Goal: Navigation & Orientation: Find specific page/section

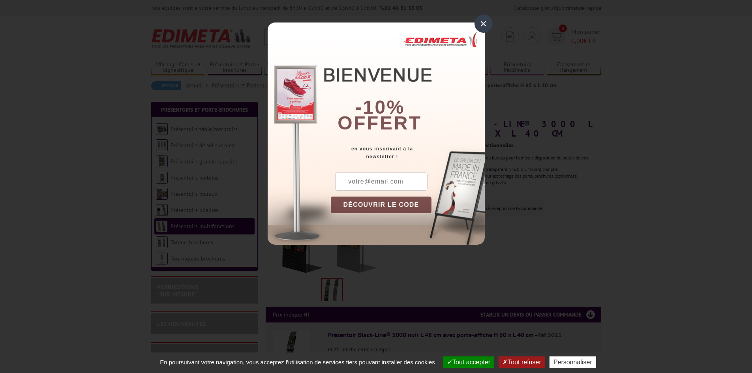
click at [484, 27] on div "×" at bounding box center [484, 24] width 18 height 18
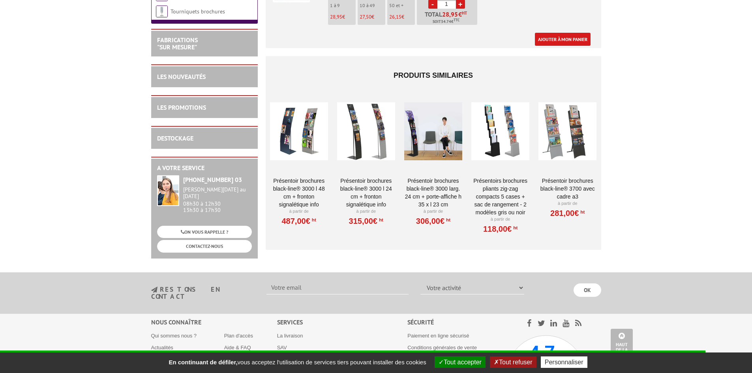
scroll to position [721, 0]
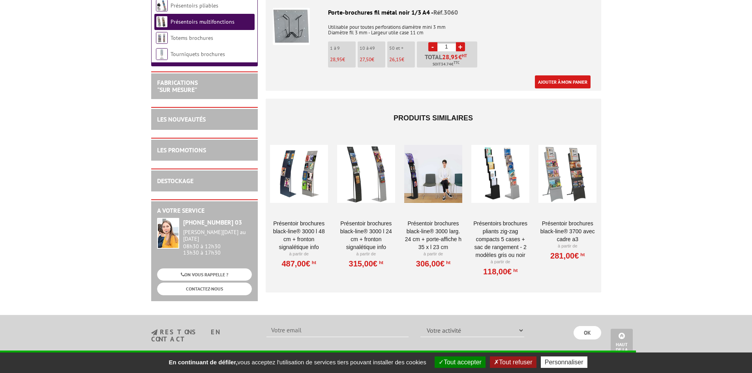
click at [489, 175] on div at bounding box center [500, 174] width 58 height 79
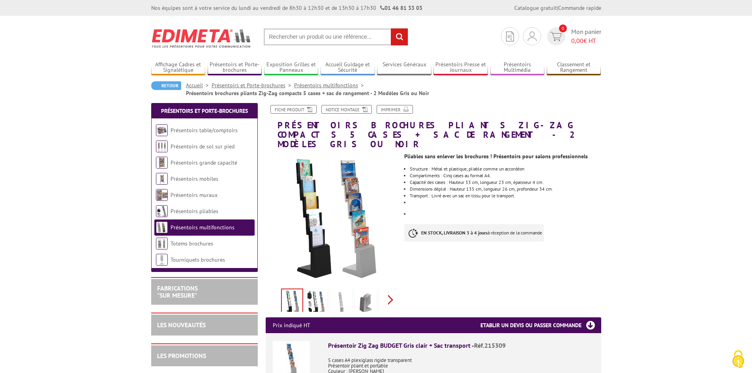
click at [393, 286] on div "Previous Next" at bounding box center [332, 300] width 133 height 28
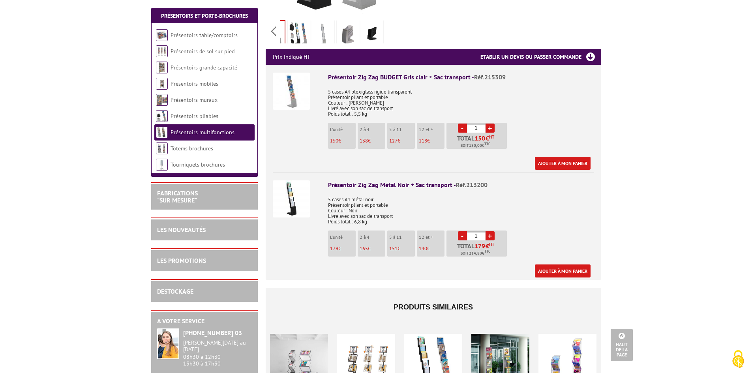
scroll to position [434, 0]
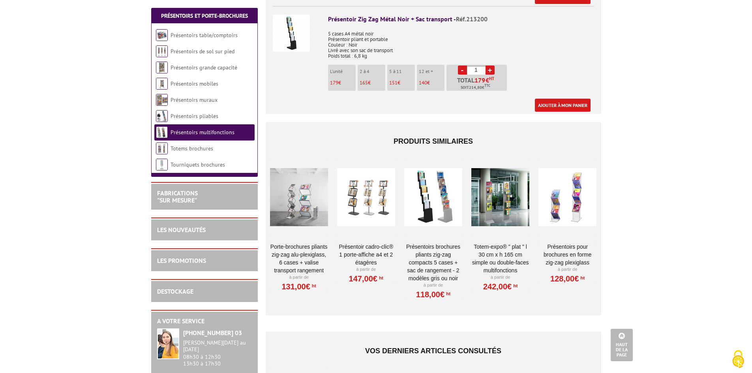
click at [504, 181] on div at bounding box center [500, 197] width 58 height 79
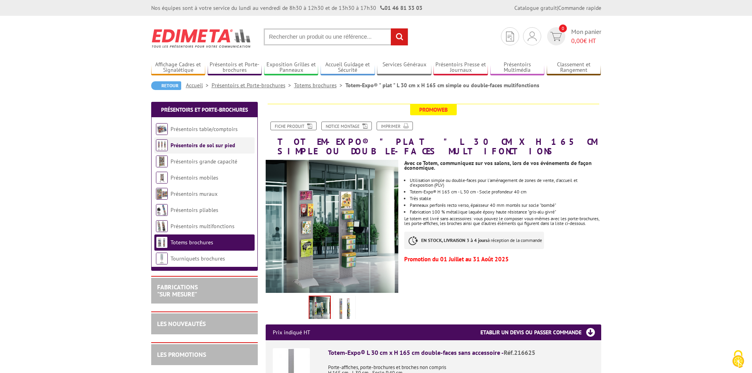
click at [209, 146] on link "Présentoirs de sol sur pied" at bounding box center [203, 145] width 65 height 7
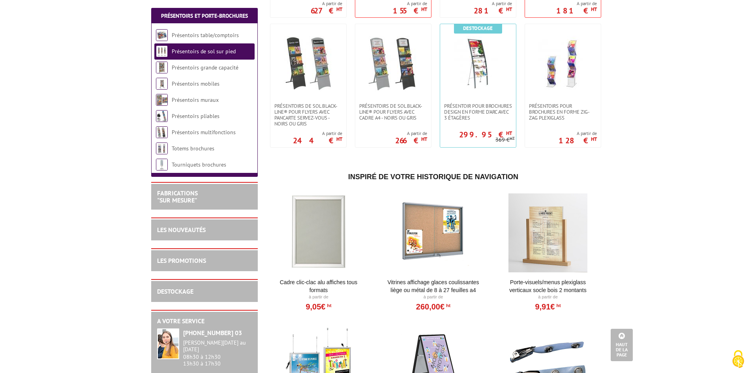
scroll to position [1190, 0]
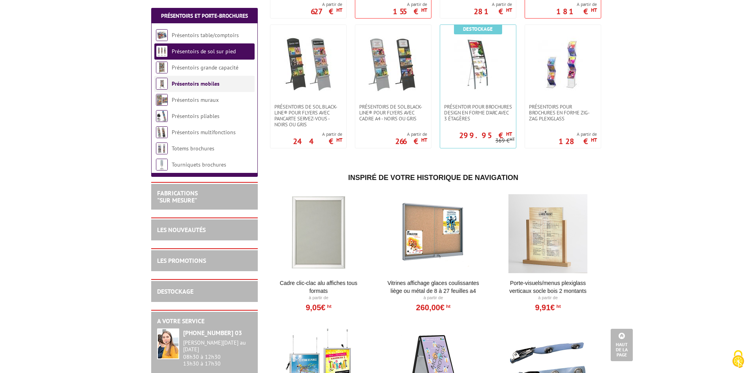
click at [192, 84] on link "Présentoirs mobiles" at bounding box center [196, 83] width 48 height 7
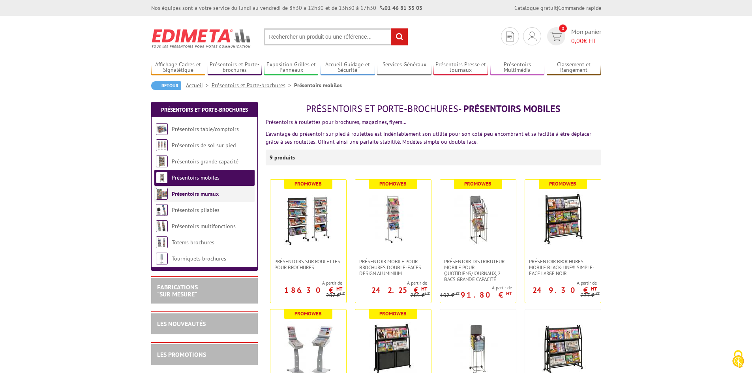
click at [216, 195] on link "Présentoirs muraux" at bounding box center [195, 193] width 47 height 7
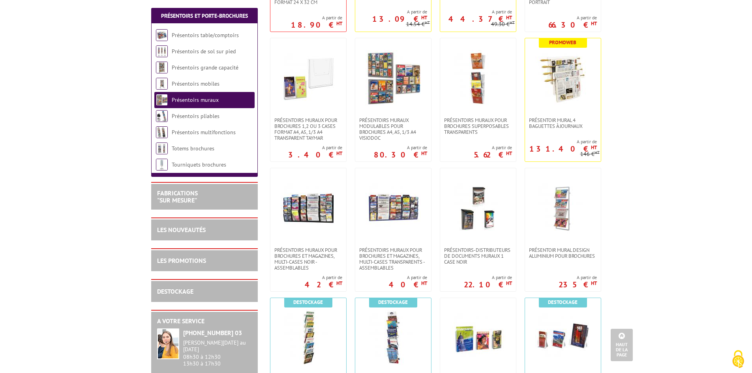
scroll to position [276, 0]
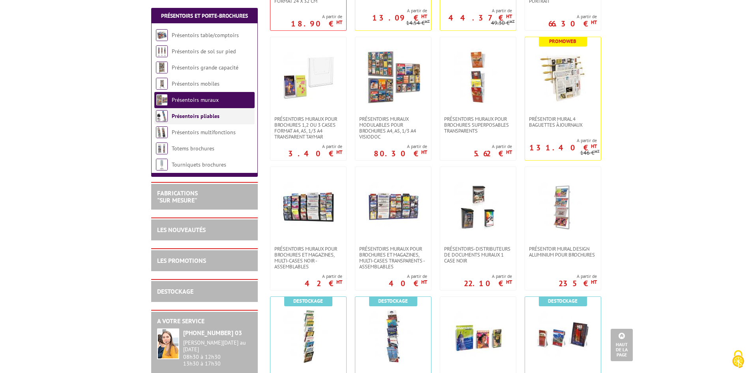
click at [214, 113] on link "Présentoirs pliables" at bounding box center [196, 116] width 48 height 7
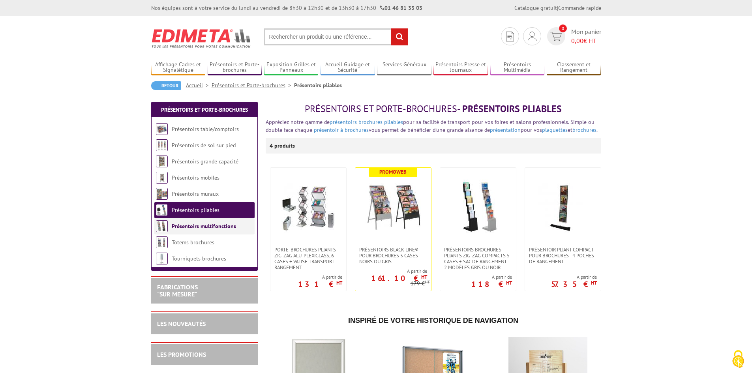
click at [224, 226] on link "Présentoirs multifonctions" at bounding box center [204, 226] width 64 height 7
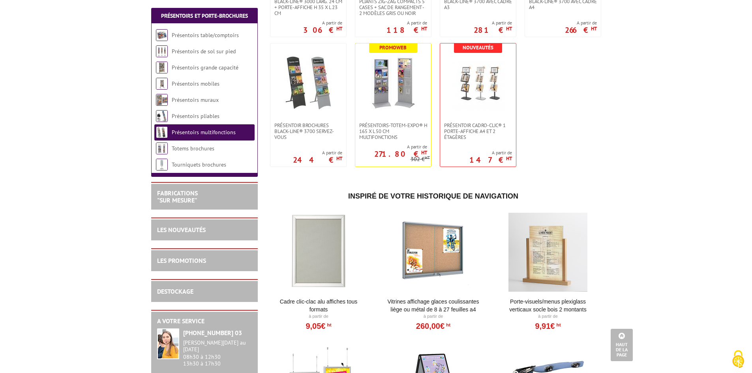
scroll to position [513, 0]
click at [165, 152] on img at bounding box center [162, 149] width 12 height 12
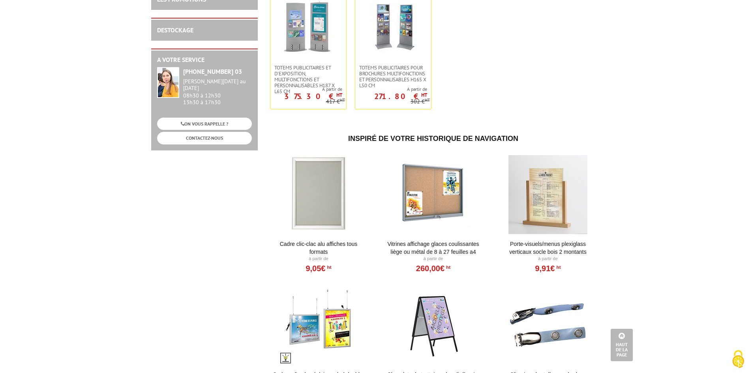
scroll to position [118, 0]
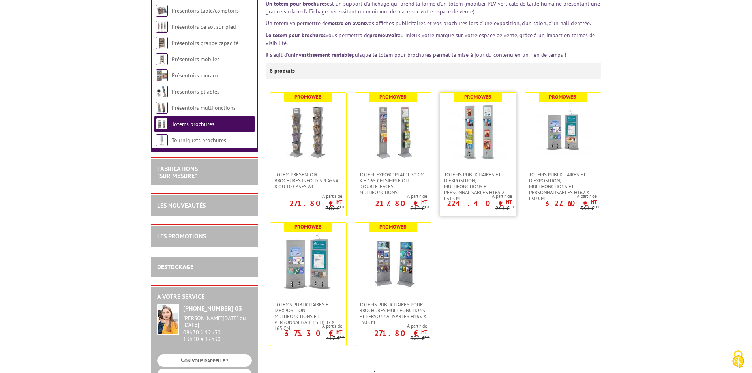
click at [476, 146] on img at bounding box center [478, 132] width 55 height 55
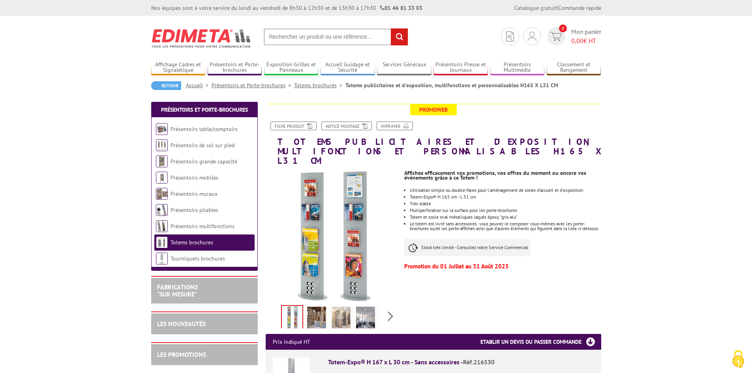
click at [317, 308] on img at bounding box center [316, 319] width 19 height 24
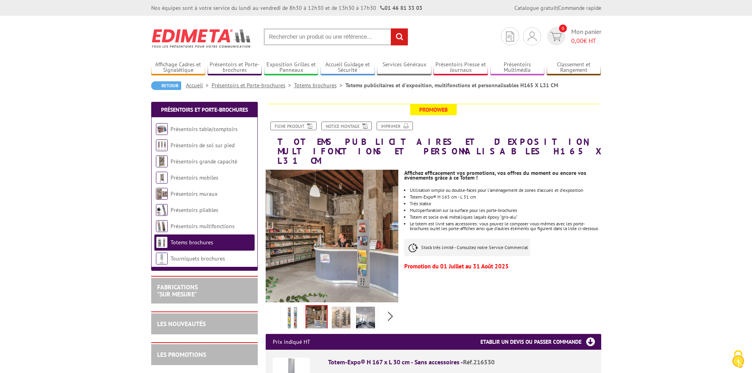
click at [347, 311] on img at bounding box center [341, 319] width 19 height 24
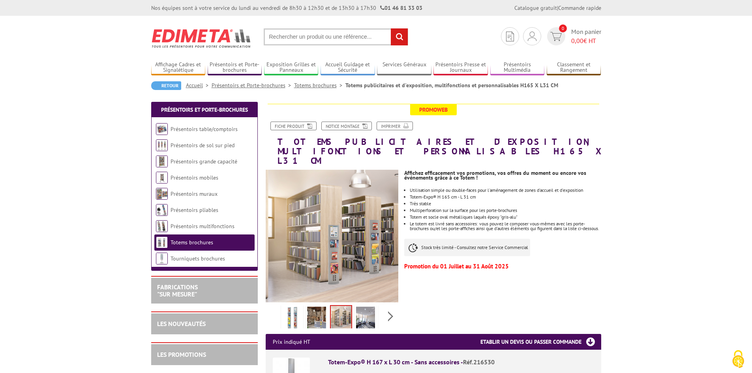
click at [369, 310] on img at bounding box center [365, 319] width 19 height 24
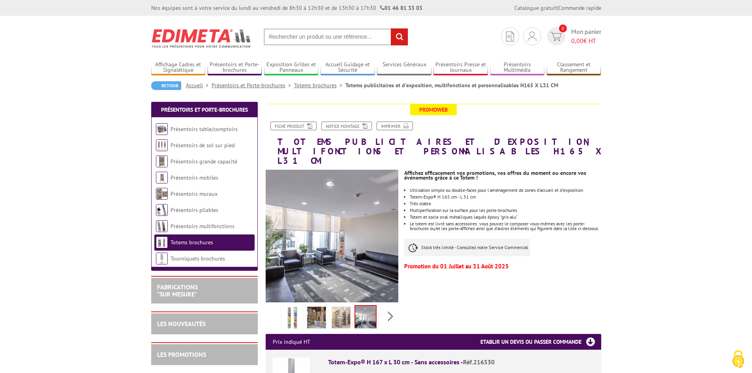
click at [300, 315] on img at bounding box center [292, 319] width 19 height 24
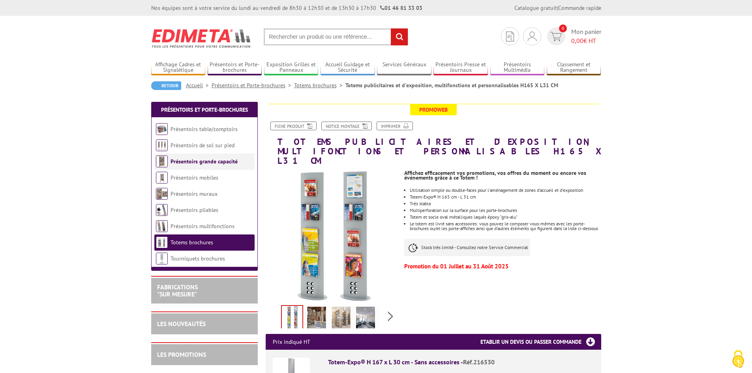
click at [229, 165] on li "Présentoirs grande capacité" at bounding box center [204, 162] width 100 height 16
click at [196, 176] on link "Présentoirs mobiles" at bounding box center [195, 177] width 48 height 7
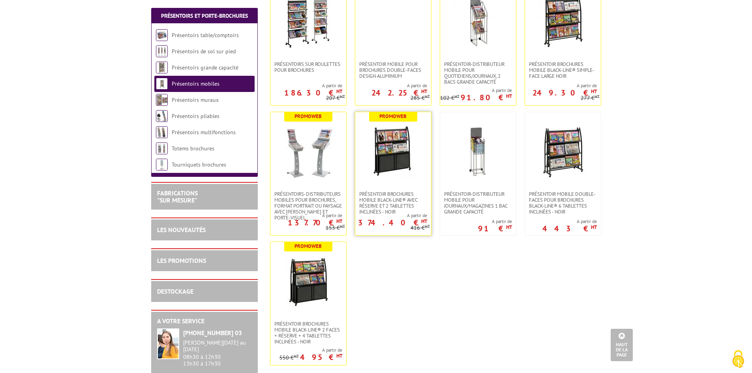
scroll to position [79, 0]
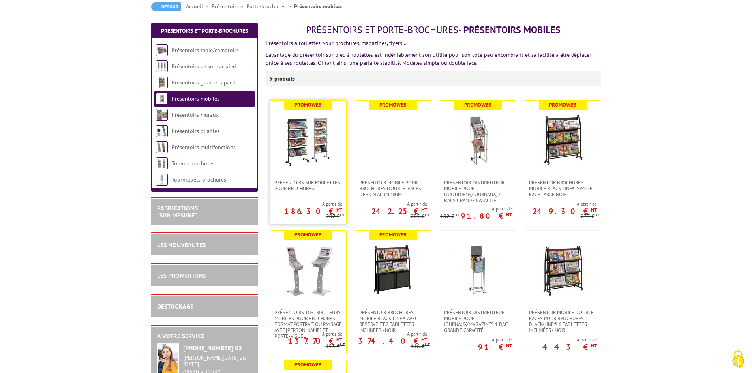
click at [321, 136] on img at bounding box center [308, 140] width 55 height 55
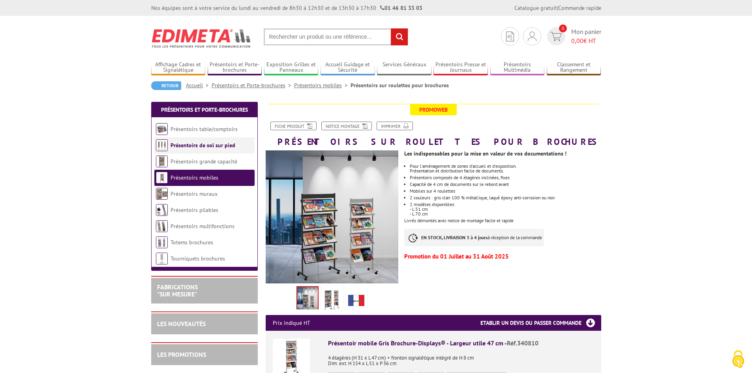
click at [209, 149] on li "Présentoirs de sol sur pied" at bounding box center [204, 145] width 100 height 16
click at [210, 143] on link "Présentoirs de sol sur pied" at bounding box center [203, 145] width 65 height 7
